Goal: Task Accomplishment & Management: Manage account settings

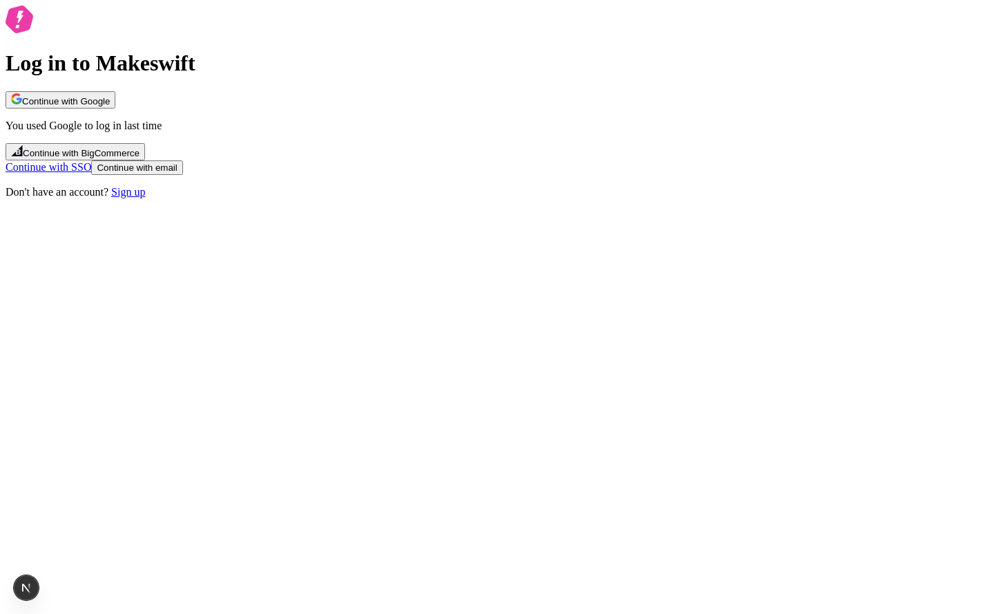
click at [182, 175] on button "Continue with email" at bounding box center [136, 167] width 91 height 15
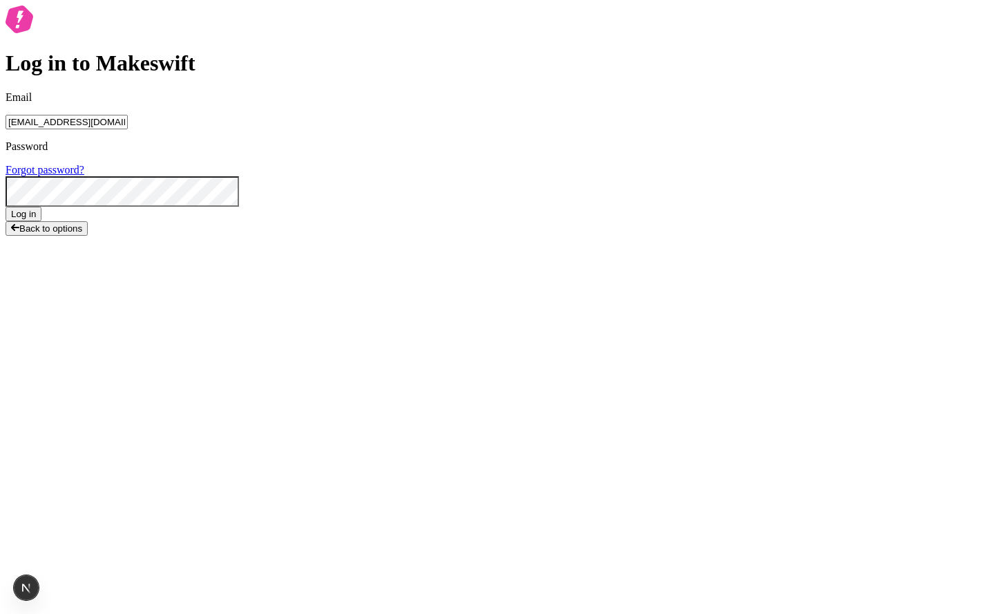
type input "lukemirejoseph+63@gmail.com"
click at [6, 207] on button "Log in" at bounding box center [24, 214] width 36 height 15
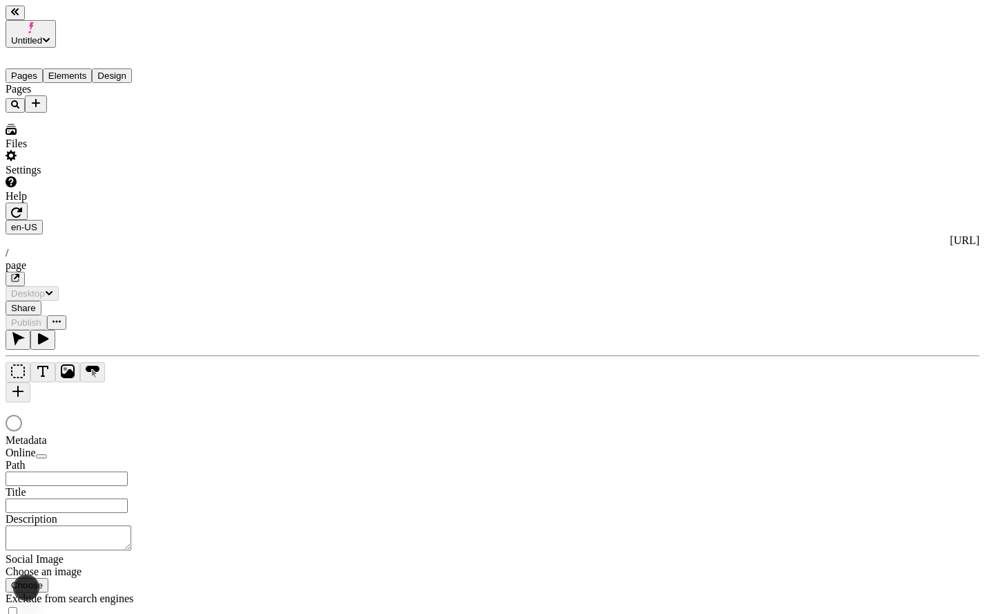
type input "/page"
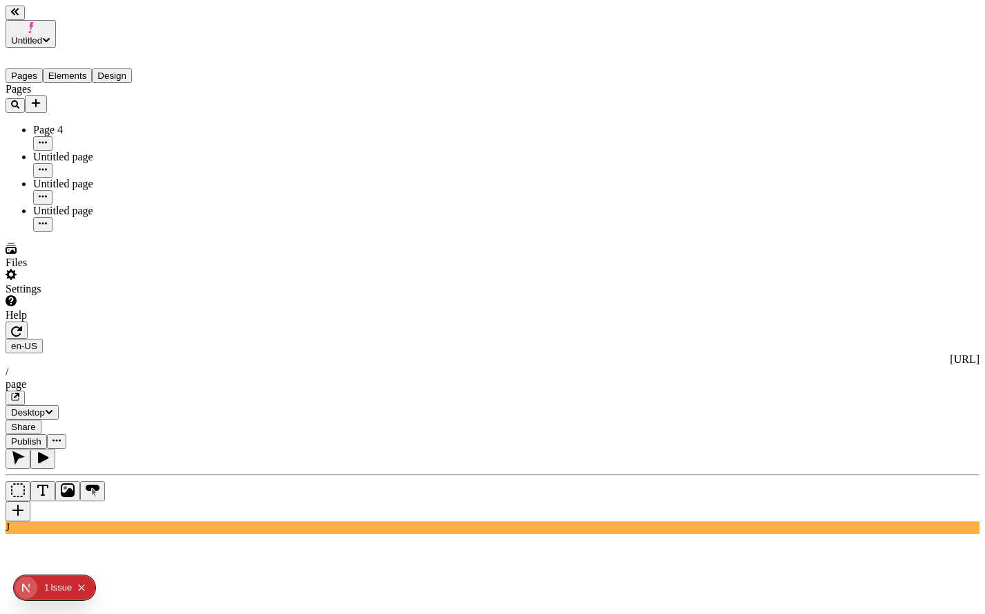
click at [201, 321] on div at bounding box center [108, 321] width 205 height 0
click at [150, 295] on div "Settings" at bounding box center [108, 282] width 205 height 26
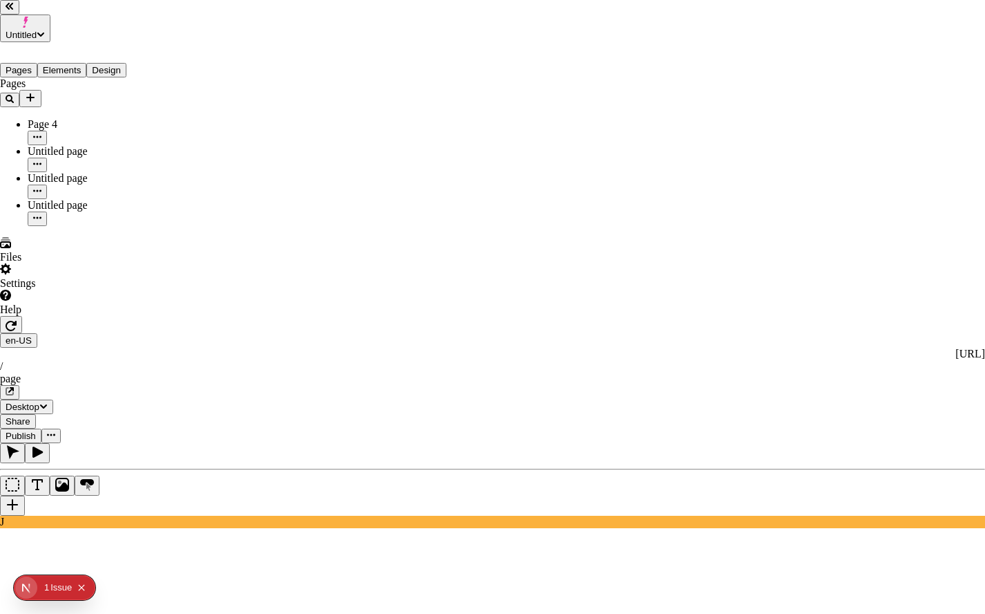
click at [787, 232] on div "Admin" at bounding box center [805, 226] width 41 height 12
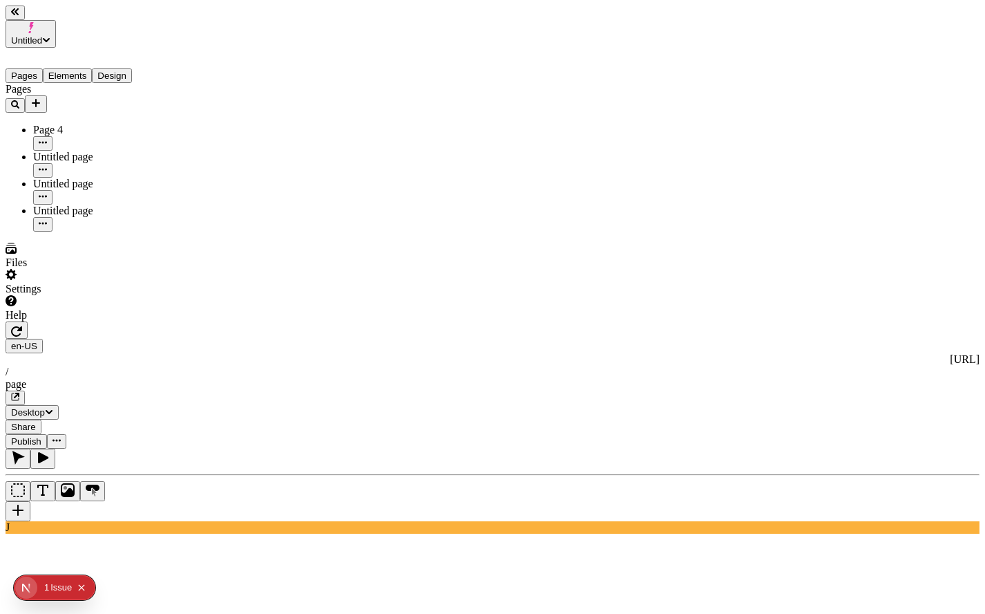
click at [56, 29] on button "Untitled" at bounding box center [31, 34] width 50 height 28
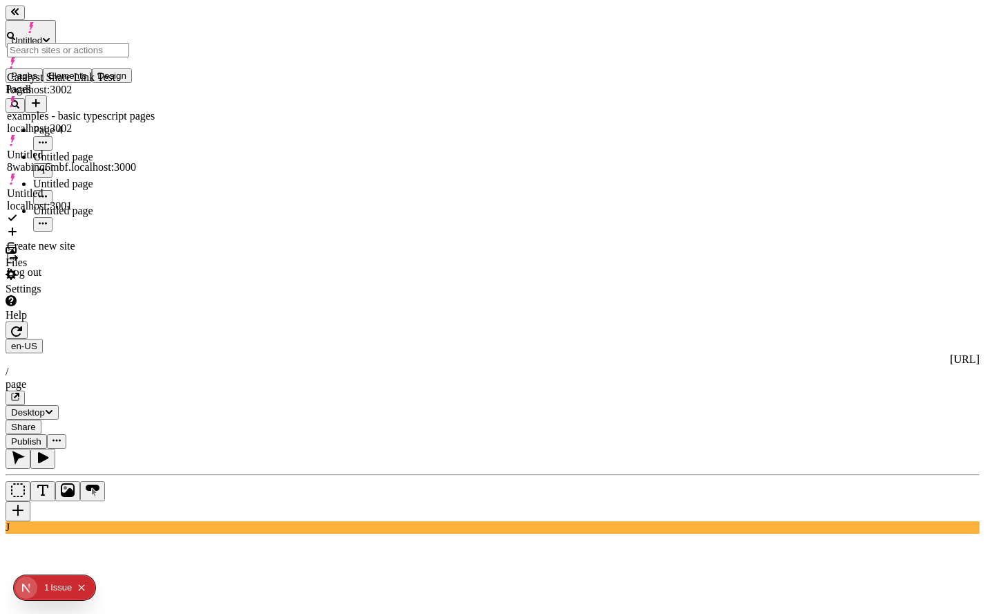
click at [107, 266] on div "Log out" at bounding box center [81, 272] width 148 height 12
